Goal: Information Seeking & Learning: Check status

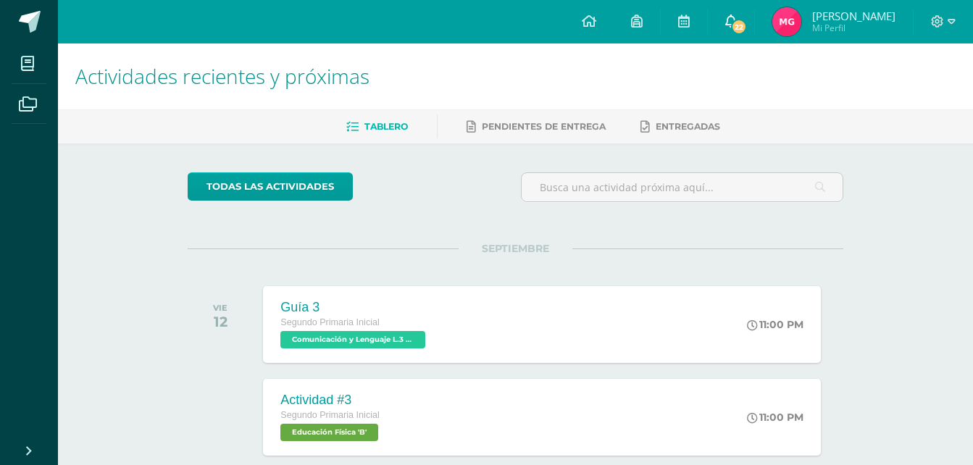
drag, startPoint x: 0, startPoint y: 0, endPoint x: 733, endPoint y: 24, distance: 733.8
click at [733, 24] on span "22" at bounding box center [739, 27] width 16 height 16
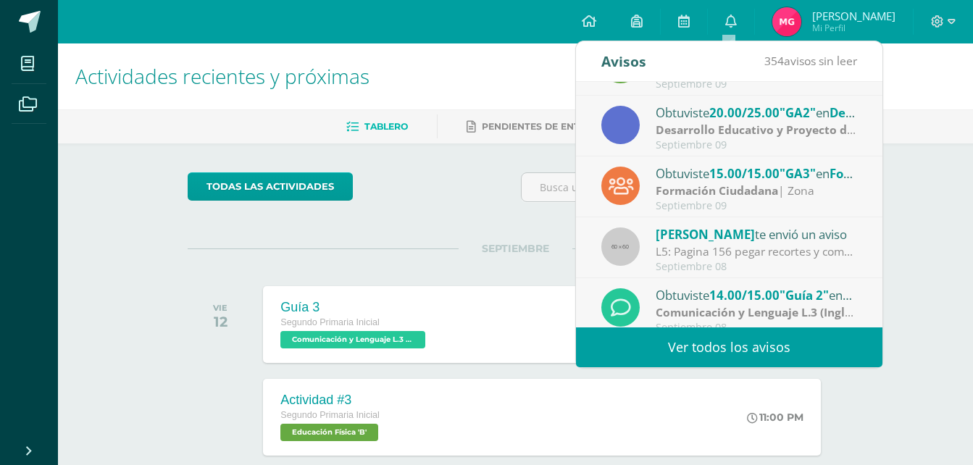
scroll to position [241, 0]
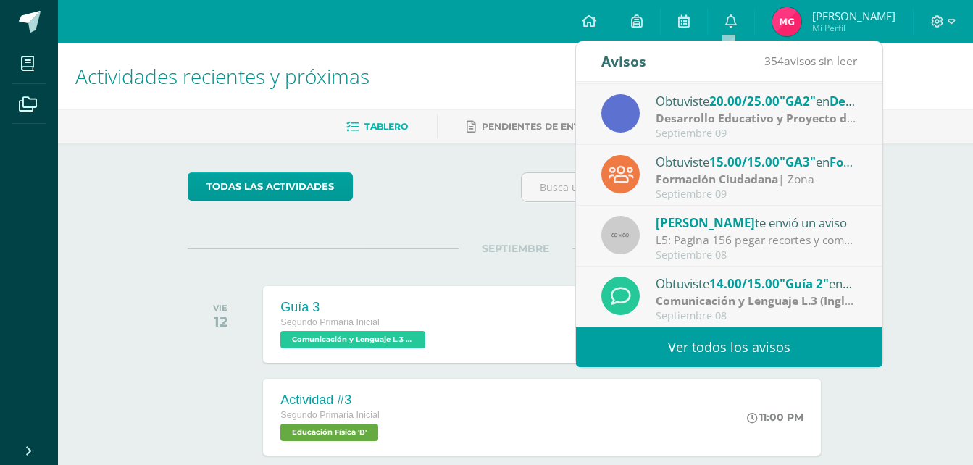
click at [809, 296] on strong "Comunicación y Lenguaje L.3 (Inglés y Laboratorio)" at bounding box center [798, 301] width 285 height 16
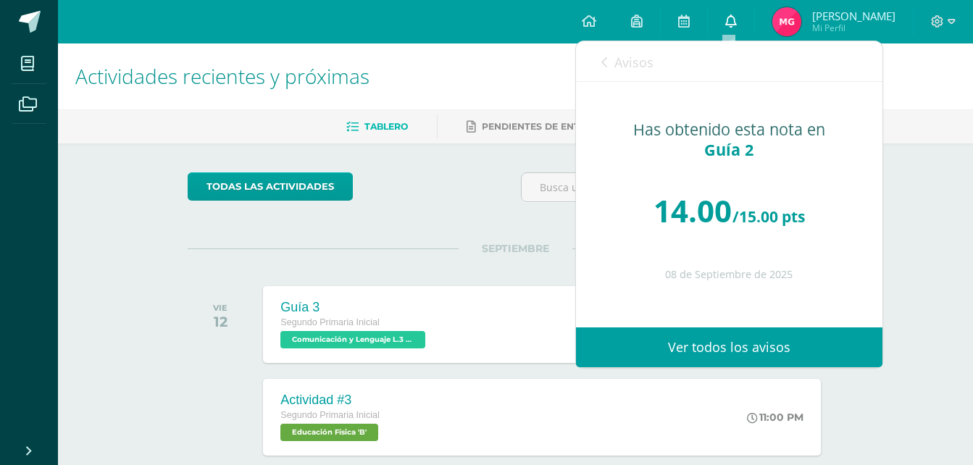
click at [729, 24] on icon at bounding box center [731, 20] width 12 height 13
click at [914, 126] on ul "Tablero Pendientes de entrega Entregadas" at bounding box center [532, 126] width 915 height 24
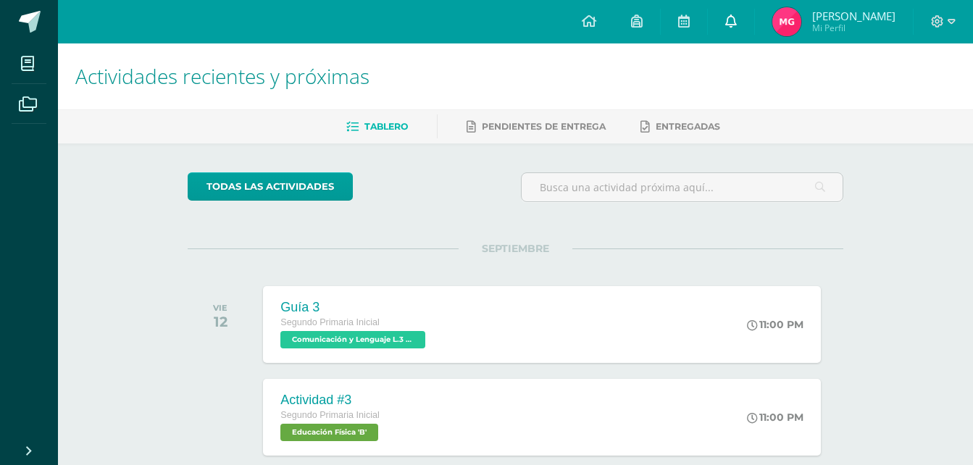
click at [728, 35] on link "0" at bounding box center [731, 21] width 46 height 43
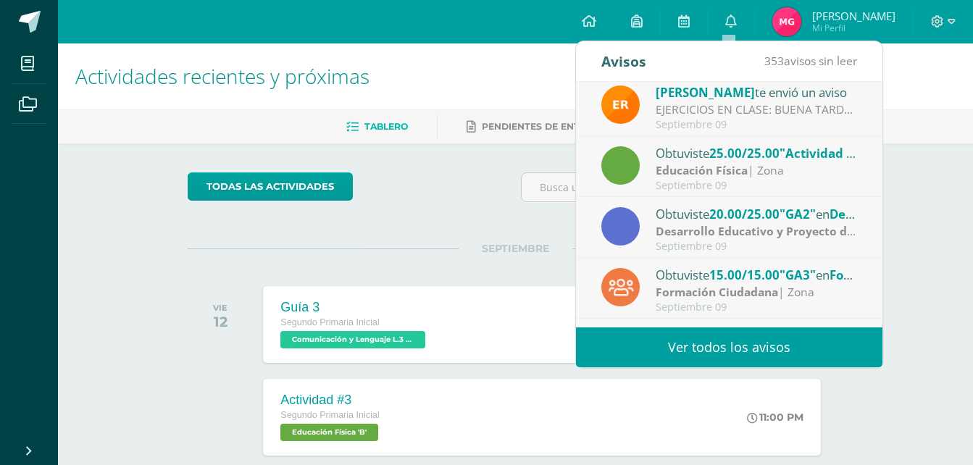
scroll to position [117, 0]
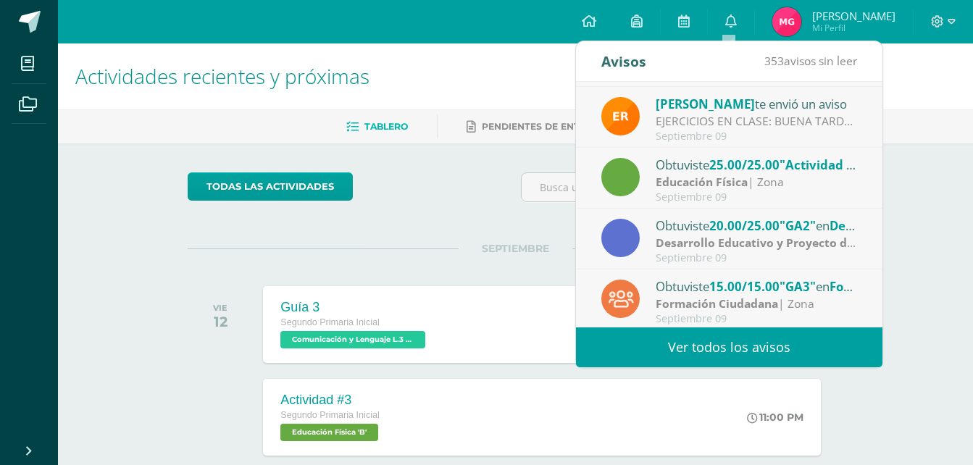
click at [714, 231] on span "20.00/25.00" at bounding box center [744, 225] width 70 height 17
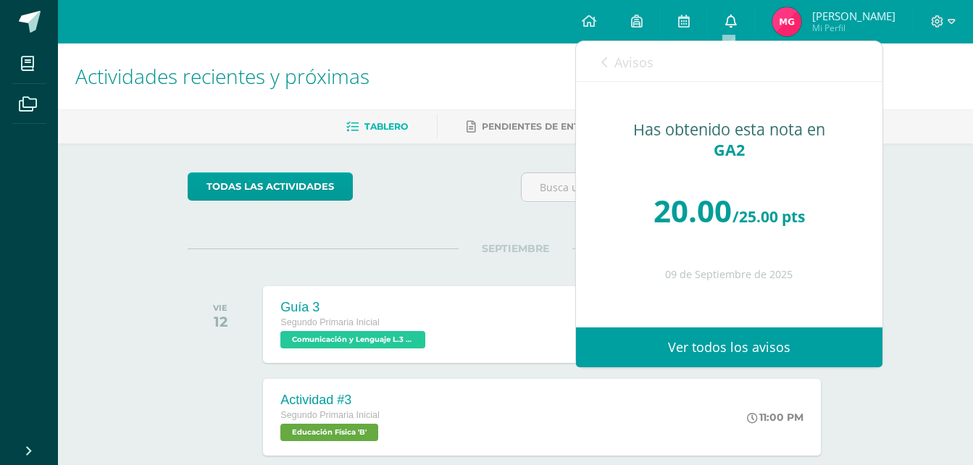
click at [730, 12] on link "0" at bounding box center [731, 21] width 46 height 43
click at [686, 333] on link "Ver todos los avisos" at bounding box center [729, 348] width 307 height 40
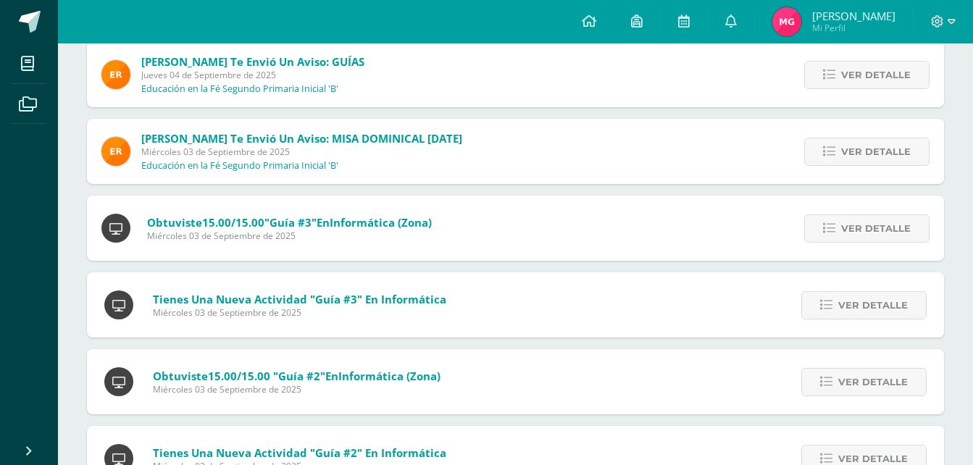
scroll to position [733, 0]
